Goal: Task Accomplishment & Management: Manage account settings

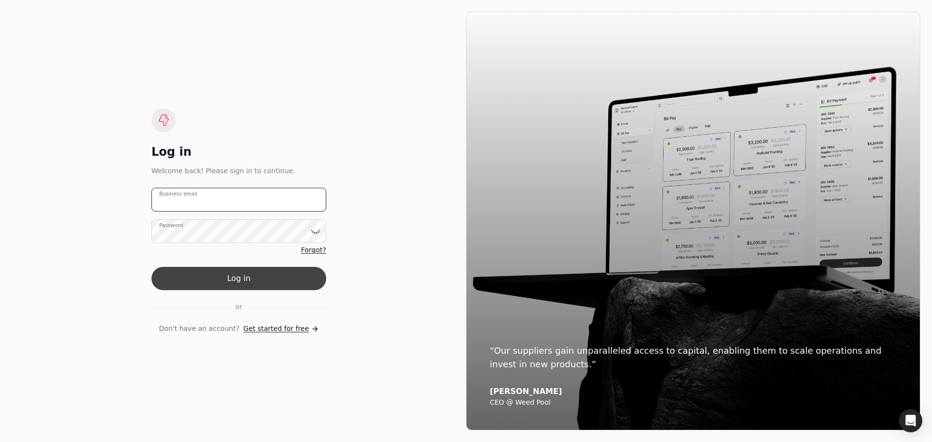
type email "[EMAIL_ADDRESS][DOMAIN_NAME]"
click at [238, 274] on button "Log in" at bounding box center [238, 278] width 175 height 23
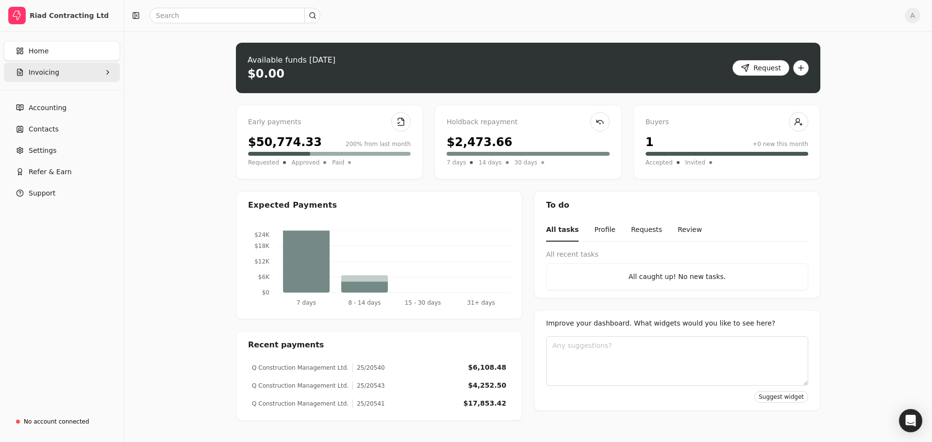
click at [55, 80] on button "Invoicing" at bounding box center [62, 72] width 116 height 19
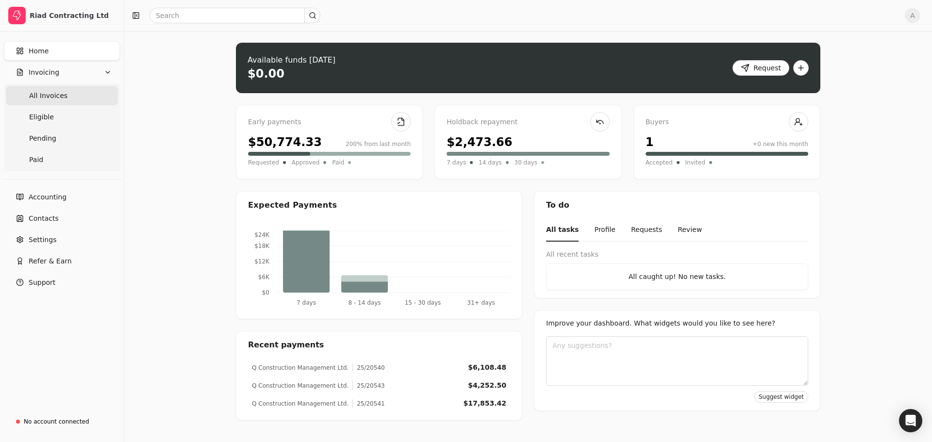
click at [48, 98] on span "All Invoices" at bounding box center [48, 96] width 38 height 10
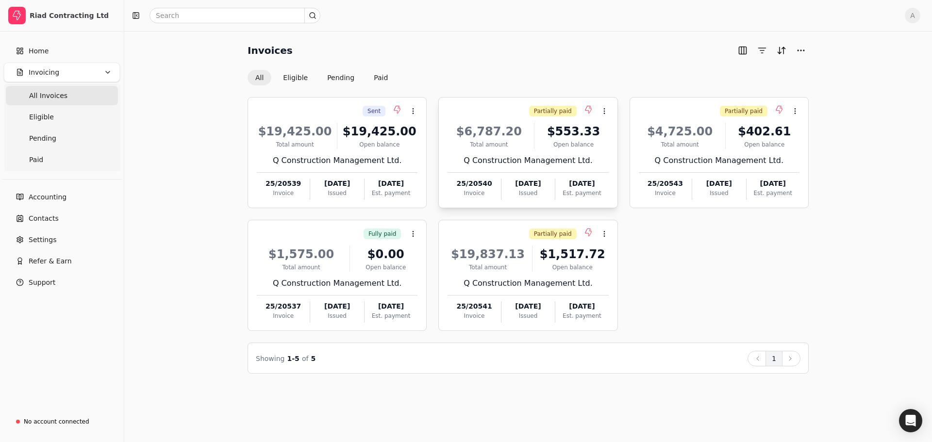
click at [483, 133] on div "$6,787.20" at bounding box center [489, 131] width 83 height 17
click at [611, 136] on span "Open" at bounding box center [620, 135] width 18 height 10
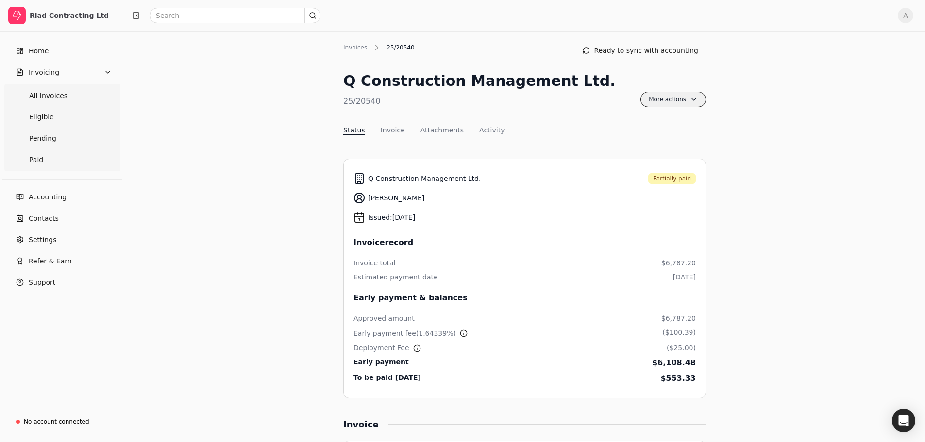
click at [674, 99] on span "More actions" at bounding box center [673, 100] width 66 height 16
click at [631, 212] on div "Issued: [DATE]" at bounding box center [524, 217] width 342 height 19
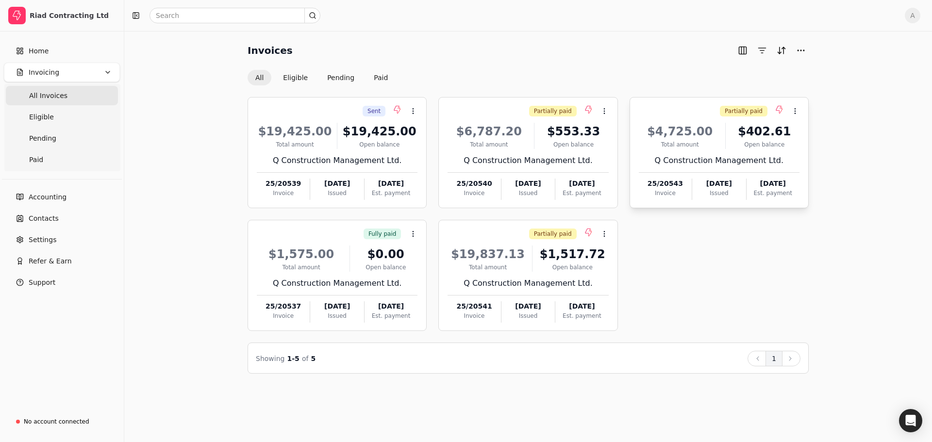
click at [663, 123] on div "$4,725.00" at bounding box center [680, 131] width 83 height 17
click at [806, 133] on span "Open" at bounding box center [810, 135] width 18 height 10
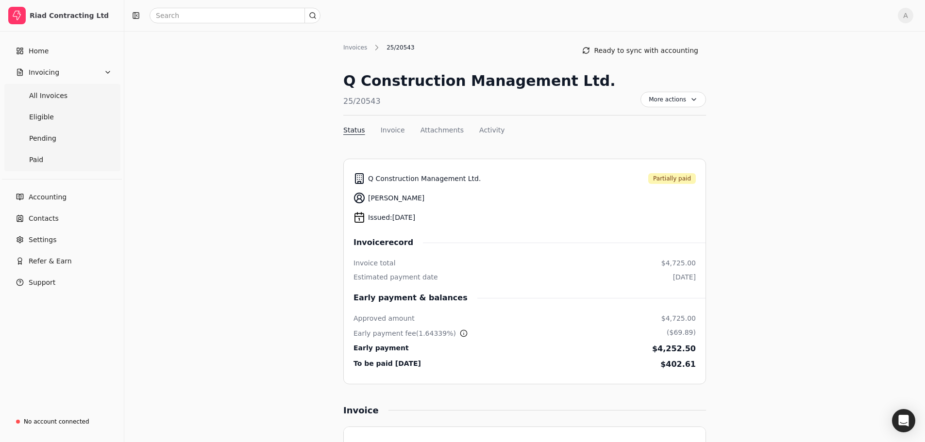
scroll to position [49, 0]
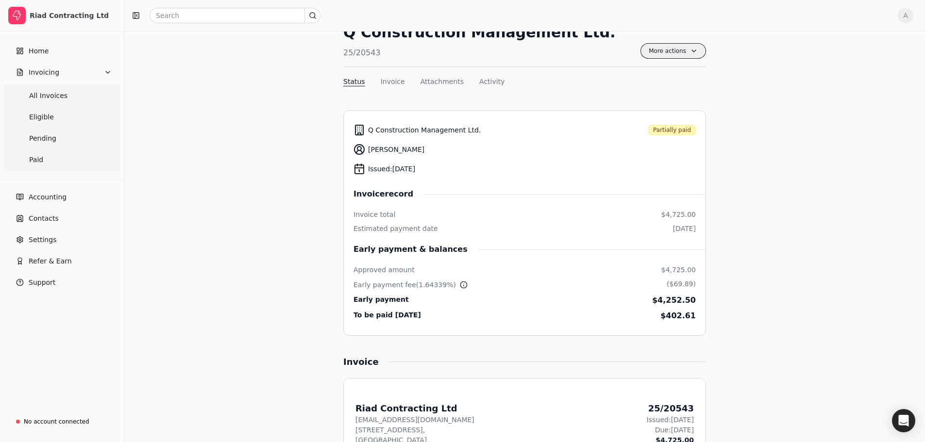
click at [700, 50] on span "More actions" at bounding box center [673, 51] width 66 height 16
drag, startPoint x: 461, startPoint y: 105, endPoint x: 462, endPoint y: 100, distance: 5.1
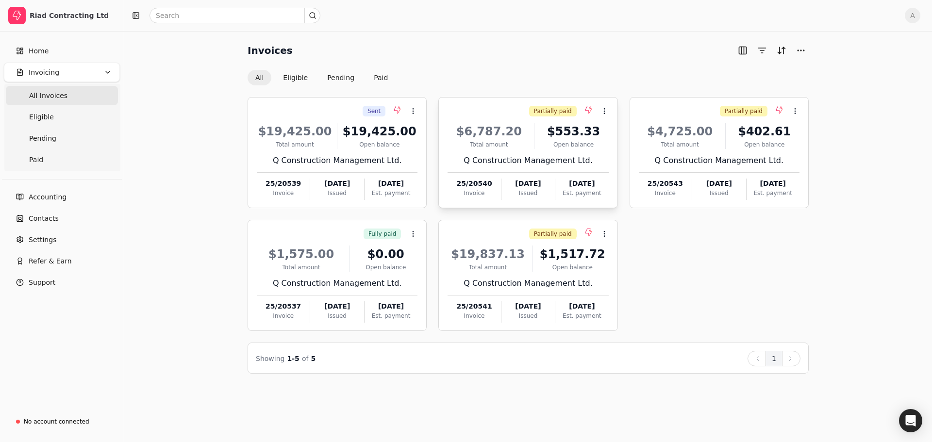
click at [560, 163] on div "Q Construction Management Ltd." at bounding box center [528, 161] width 161 height 12
click at [621, 133] on span "Open" at bounding box center [620, 135] width 18 height 10
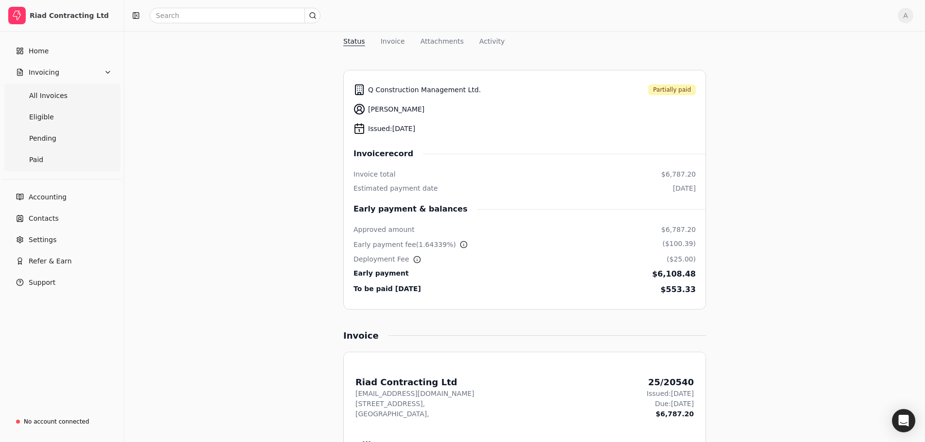
scroll to position [97, 0]
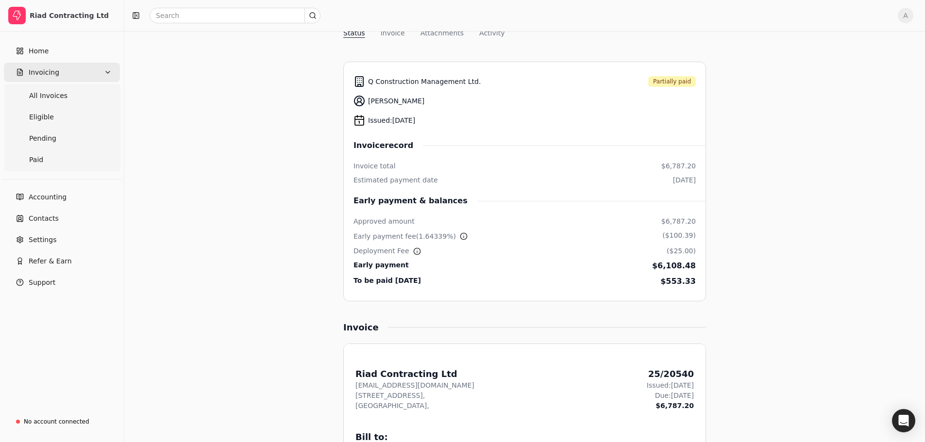
click at [48, 81] on button "Invoicing" at bounding box center [62, 72] width 116 height 19
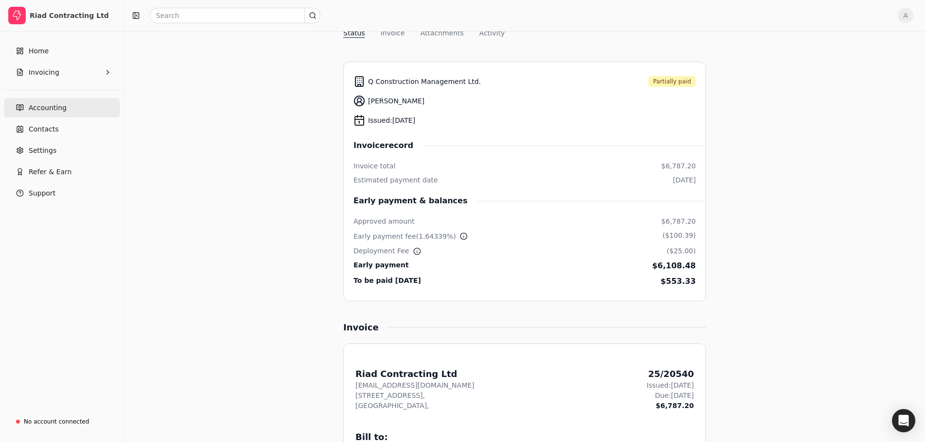
click at [54, 106] on span "Accounting" at bounding box center [48, 108] width 38 height 10
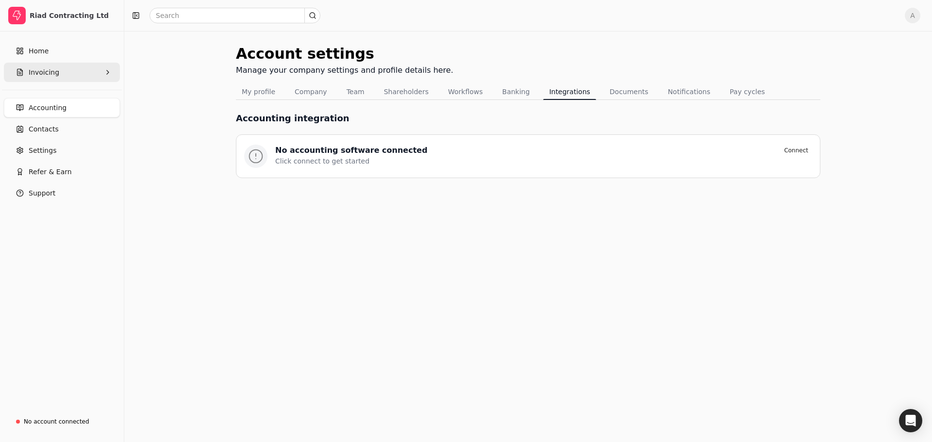
click at [45, 74] on span "Invoicing" at bounding box center [44, 72] width 31 height 10
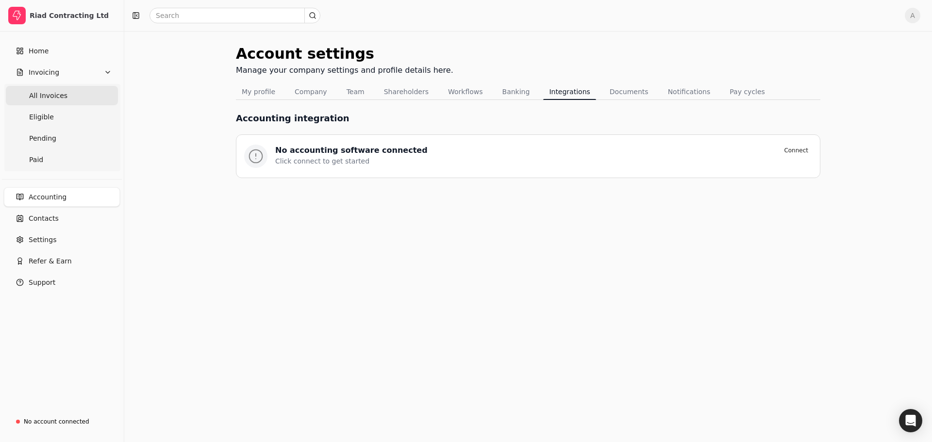
click at [57, 99] on span "All Invoices" at bounding box center [48, 96] width 38 height 10
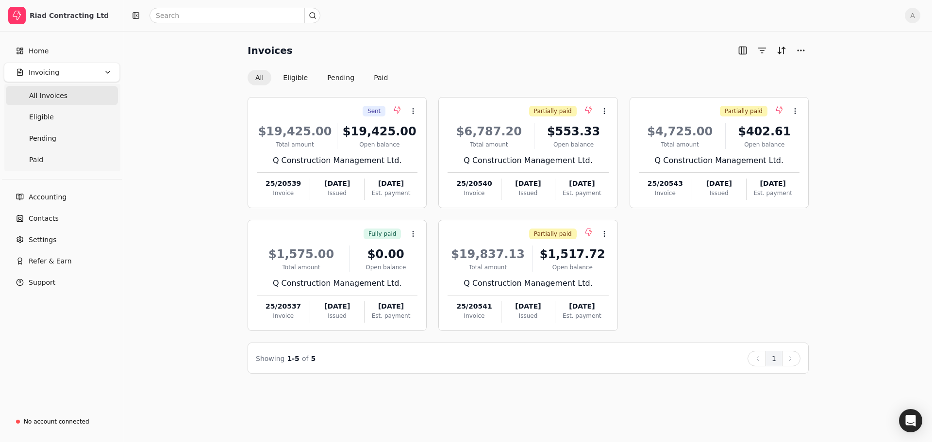
click at [915, 15] on span "A" at bounding box center [913, 16] width 16 height 16
click at [853, 66] on link "Sign Out" at bounding box center [865, 73] width 105 height 16
